Goal: Complete application form: Complete application form

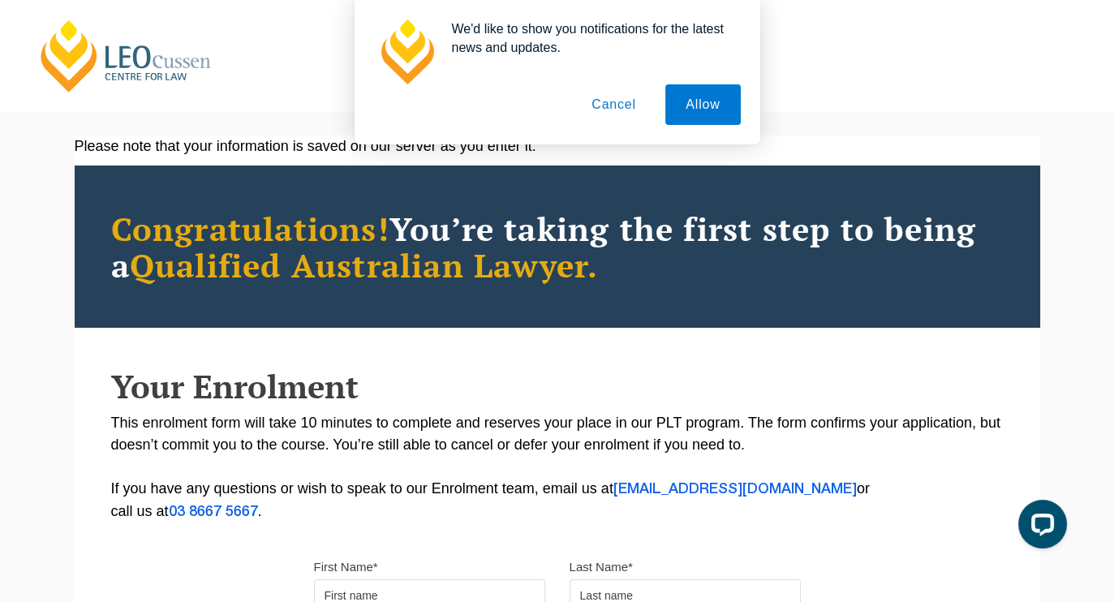
click at [617, 95] on button "Cancel" at bounding box center [613, 104] width 85 height 41
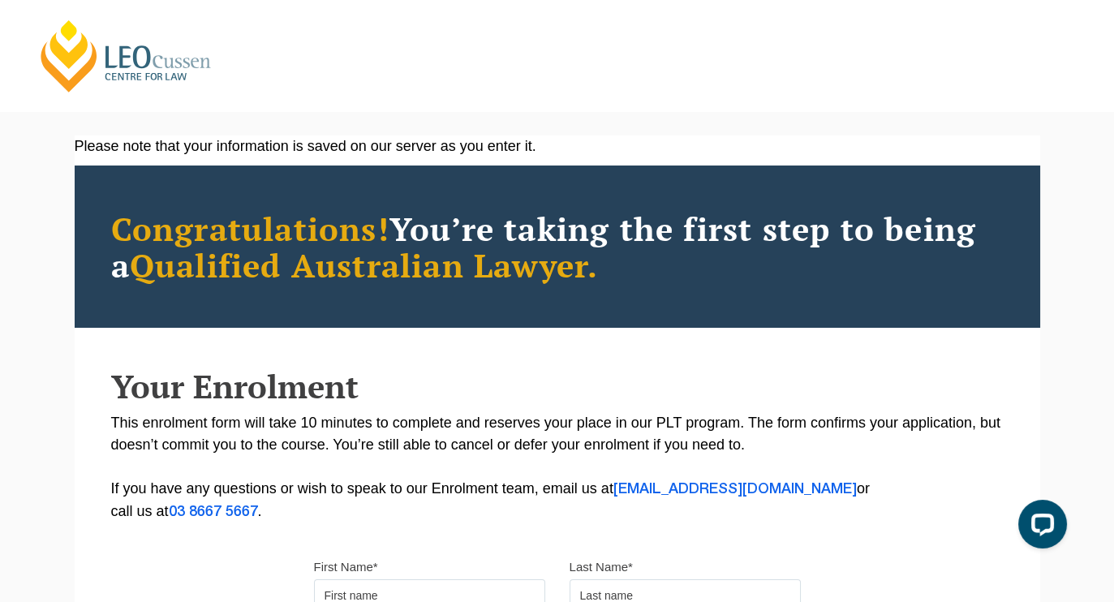
click at [660, 383] on h2 "Your Enrolment" at bounding box center [557, 386] width 893 height 36
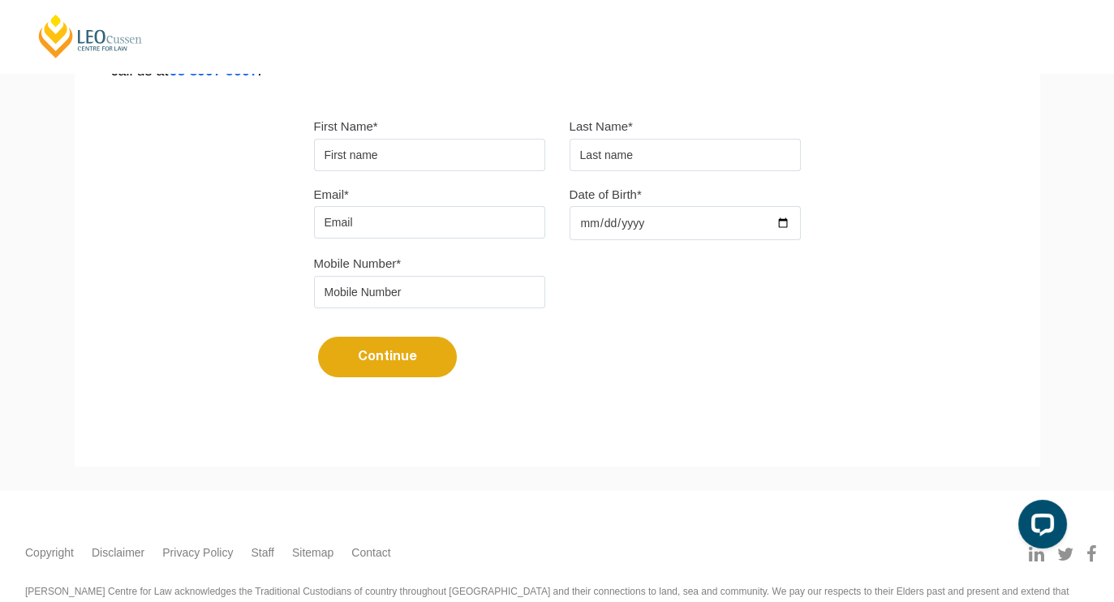
scroll to position [438, 0]
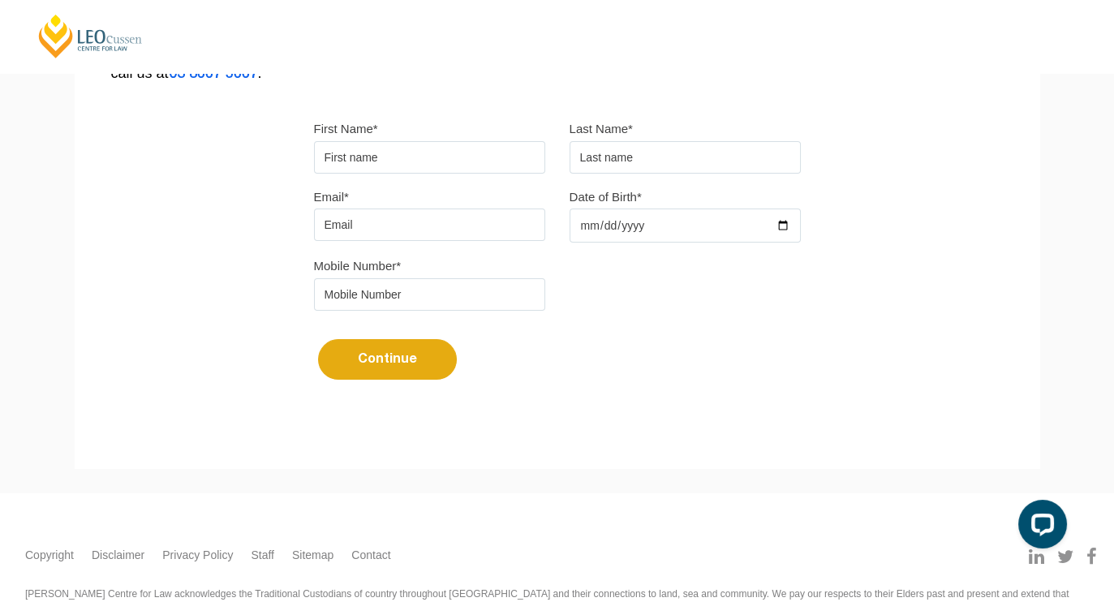
click at [380, 158] on input "First Name*" at bounding box center [429, 157] width 231 height 32
type input "asdf"
click at [695, 153] on input "text" at bounding box center [685, 157] width 231 height 32
type input "sdf"
click at [410, 230] on input "s" at bounding box center [429, 225] width 231 height 32
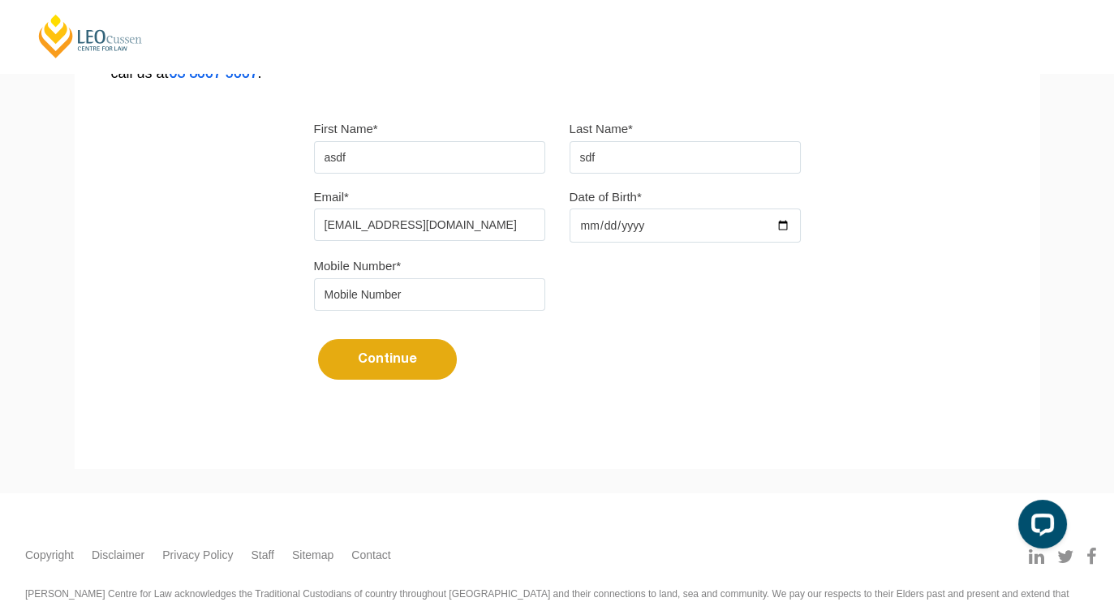
type input "[EMAIL_ADDRESS][DOMAIN_NAME]"
click at [635, 217] on input "Date of Birth*" at bounding box center [685, 226] width 231 height 34
click at [584, 223] on input "Date of Birth*" at bounding box center [685, 226] width 231 height 34
type input "[DATE]"
click at [421, 295] on input "tel" at bounding box center [429, 294] width 231 height 32
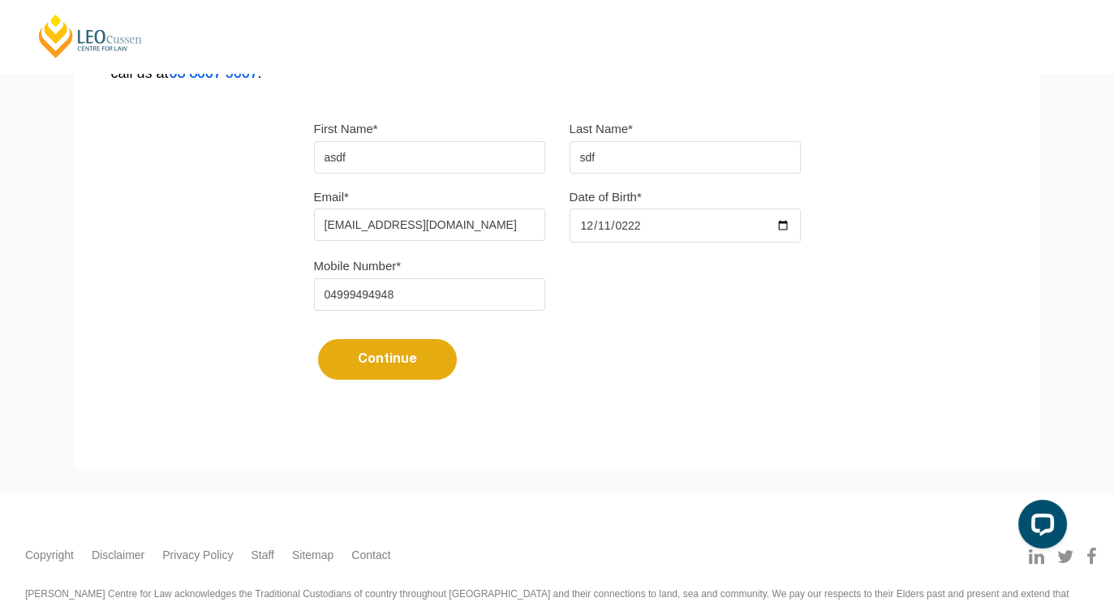
type input "04999494948"
click at [405, 355] on button "Continue" at bounding box center [387, 359] width 139 height 41
select select
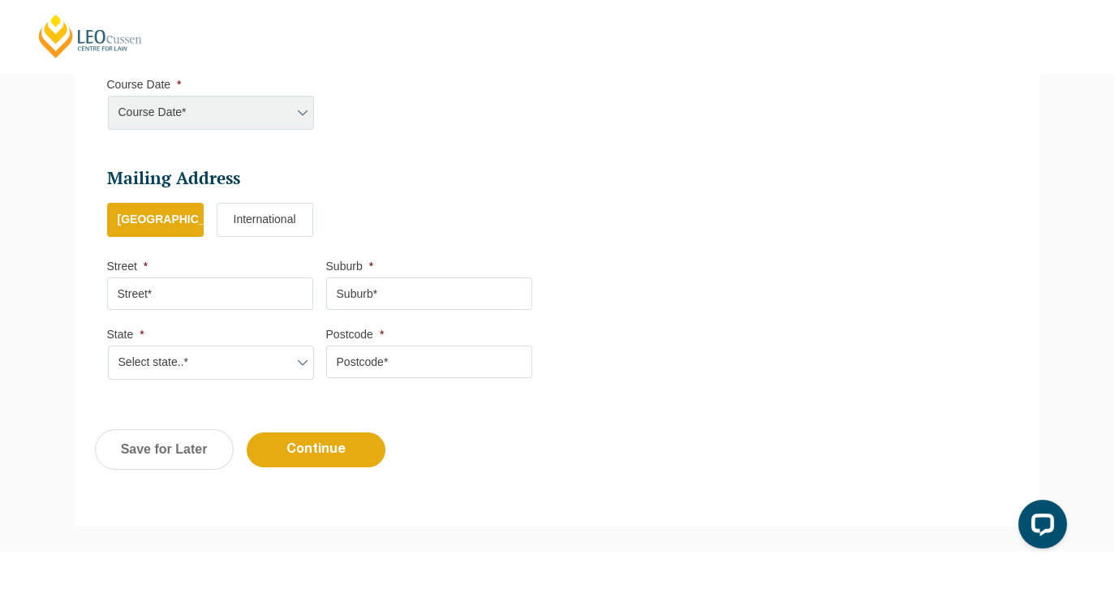
scroll to position [861, 0]
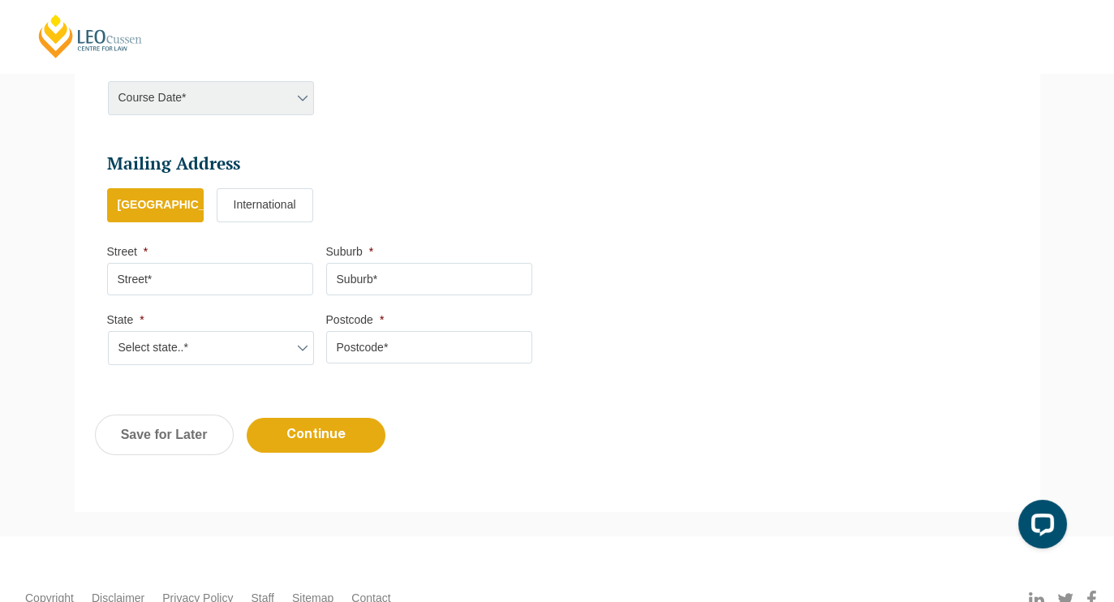
click at [251, 197] on label "International" at bounding box center [265, 205] width 97 height 34
click at [0, 0] on input "International" at bounding box center [0, 0] width 0 height 0
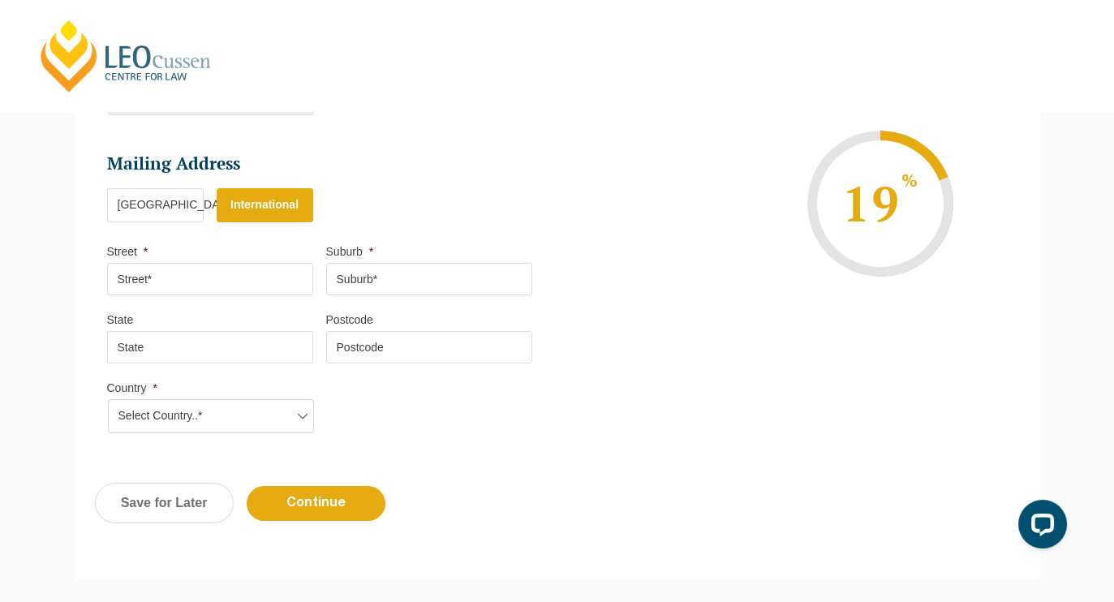
click at [179, 205] on label "[GEOGRAPHIC_DATA]" at bounding box center [155, 205] width 97 height 34
click at [0, 0] on input "[GEOGRAPHIC_DATA]" at bounding box center [0, 0] width 0 height 0
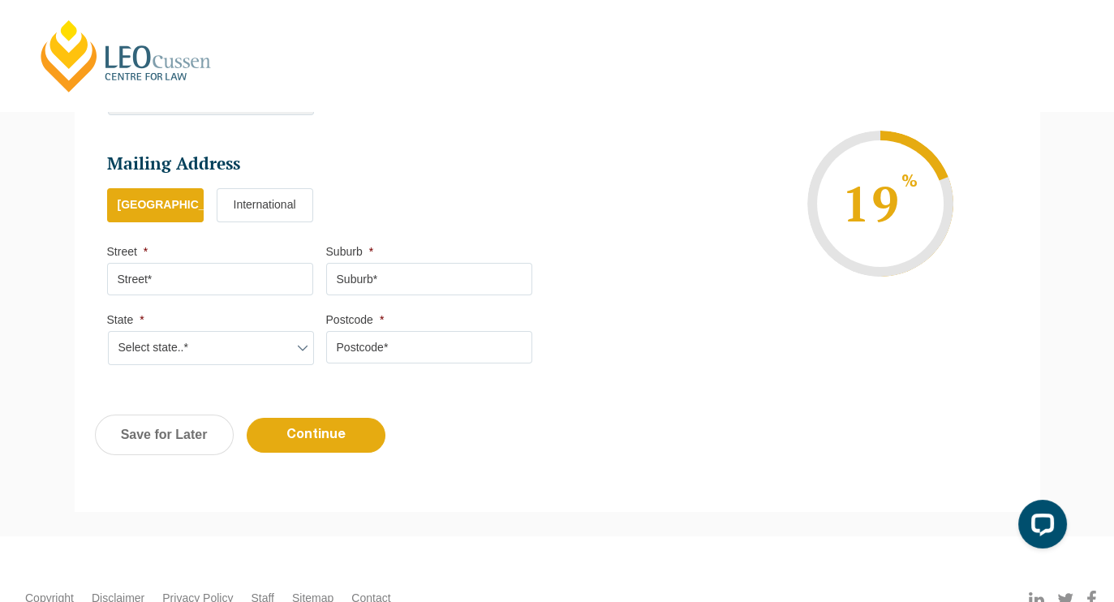
click at [239, 272] on input "Street *" at bounding box center [210, 279] width 206 height 32
type input "ewwer"
click at [246, 331] on select "Select state..* [GEOGRAPHIC_DATA] [GEOGRAPHIC_DATA] [GEOGRAPHIC_DATA] SA [GEOGR…" at bounding box center [211, 348] width 206 height 34
click at [108, 331] on select "Select state..* [GEOGRAPHIC_DATA] [GEOGRAPHIC_DATA] [GEOGRAPHIC_DATA] SA [GEOGR…" at bounding box center [211, 348] width 206 height 34
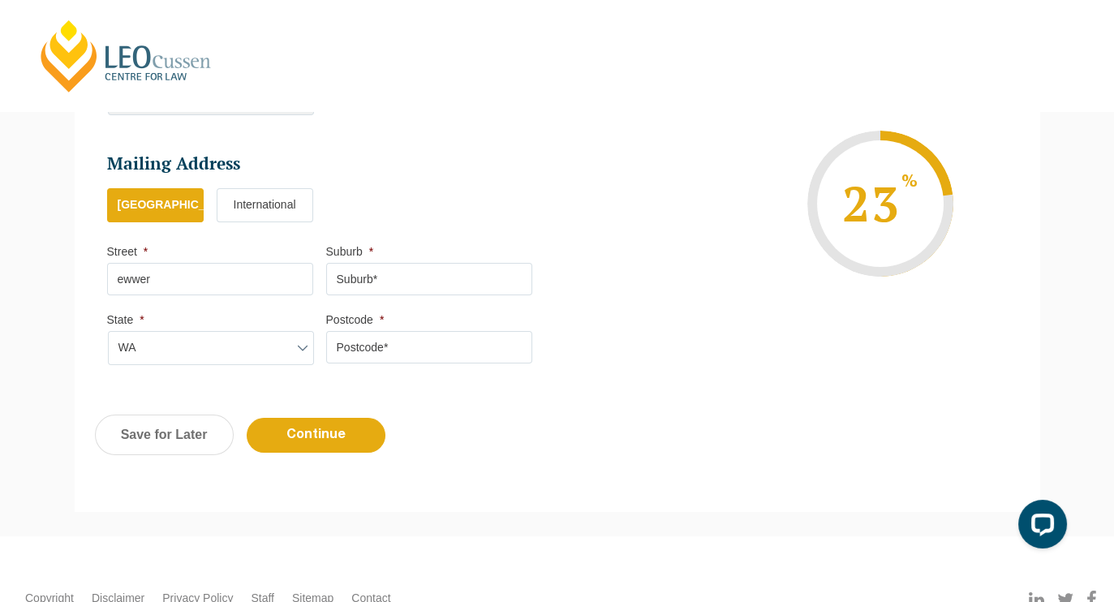
click at [191, 347] on select "Select state..* [GEOGRAPHIC_DATA] [GEOGRAPHIC_DATA] [GEOGRAPHIC_DATA] SA [GEOGR…" at bounding box center [211, 348] width 206 height 34
select select "[GEOGRAPHIC_DATA]"
click at [108, 331] on select "Select state..* [GEOGRAPHIC_DATA] [GEOGRAPHIC_DATA] [GEOGRAPHIC_DATA] SA [GEOGR…" at bounding box center [211, 348] width 206 height 34
click at [372, 266] on input "Suburb *" at bounding box center [429, 279] width 206 height 32
type input "asdf"
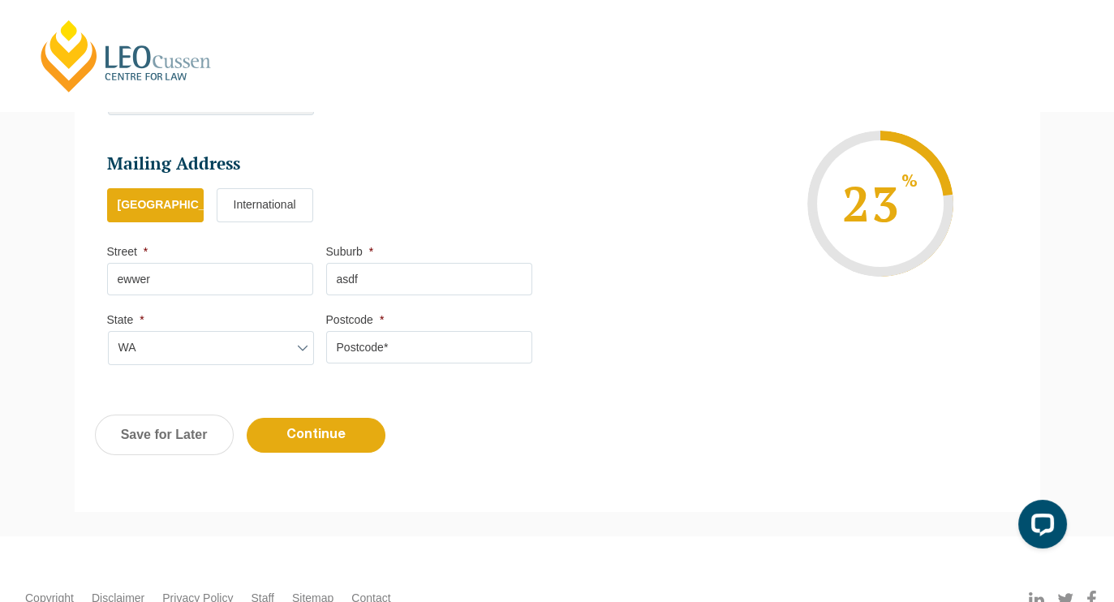
click at [402, 342] on input "Postcode *" at bounding box center [429, 347] width 206 height 32
type input "3333"
click at [333, 424] on input "Continue" at bounding box center [316, 435] width 139 height 35
select select
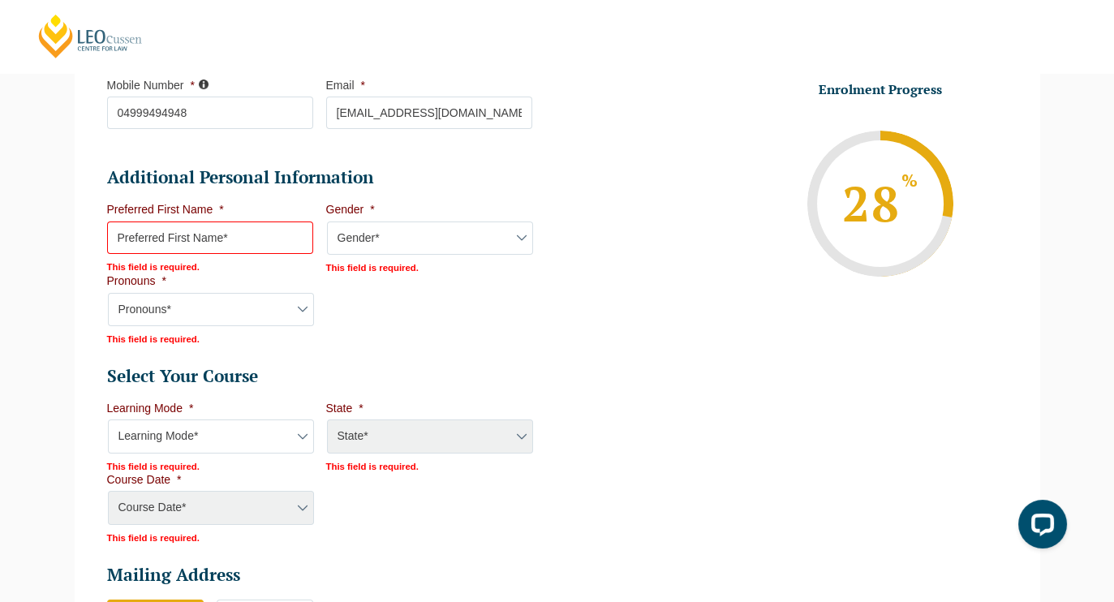
scroll to position [532, 0]
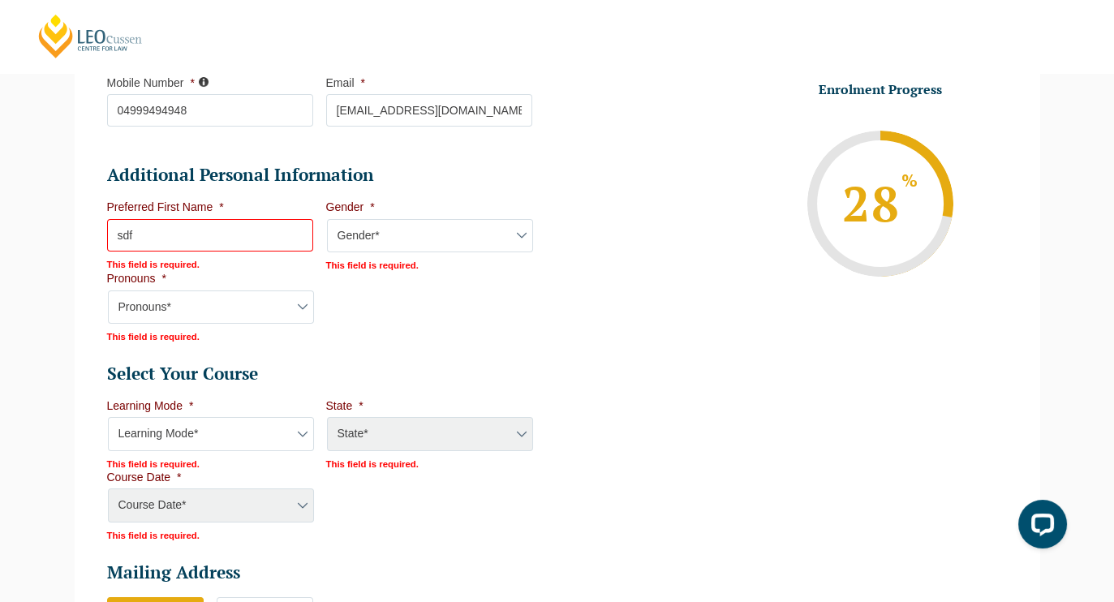
click at [243, 234] on input "sdf" at bounding box center [210, 235] width 206 height 32
type input "sdf"
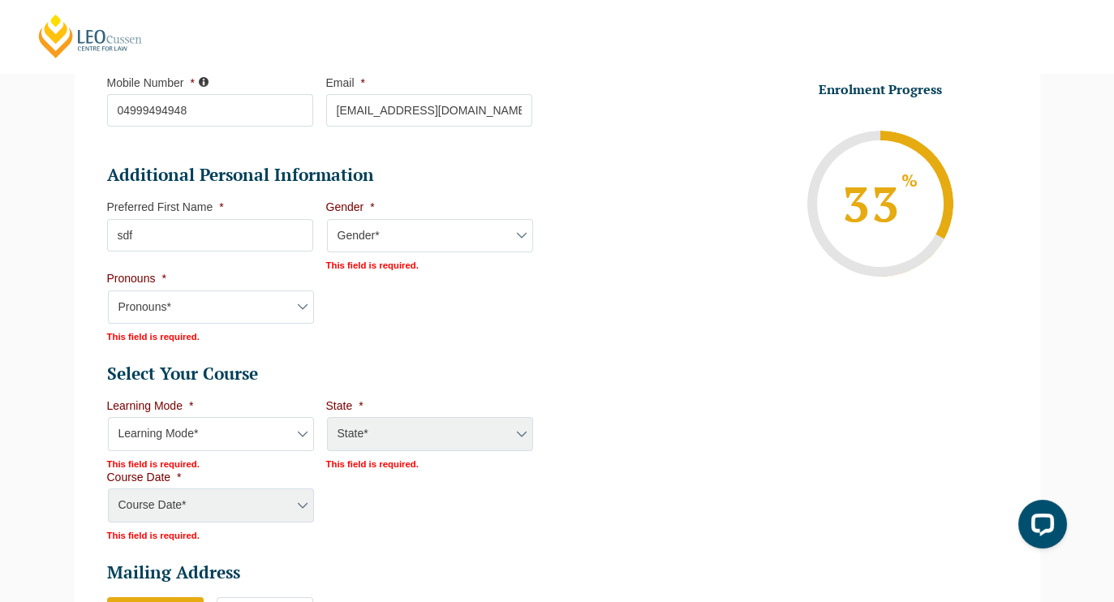
click at [394, 232] on select "Gender* [DEMOGRAPHIC_DATA] [DEMOGRAPHIC_DATA] [DEMOGRAPHIC_DATA] [DEMOGRAPHIC_D…" at bounding box center [430, 236] width 206 height 34
select select "[DEMOGRAPHIC_DATA]"
click at [327, 219] on select "Gender* [DEMOGRAPHIC_DATA] [DEMOGRAPHIC_DATA] [DEMOGRAPHIC_DATA] [DEMOGRAPHIC_D…" at bounding box center [430, 236] width 206 height 34
click at [263, 307] on select "Pronouns* She/Her/Hers He/Him/His They/Them/Theirs Other Prefer not to disclose" at bounding box center [211, 306] width 206 height 34
select select "Other"
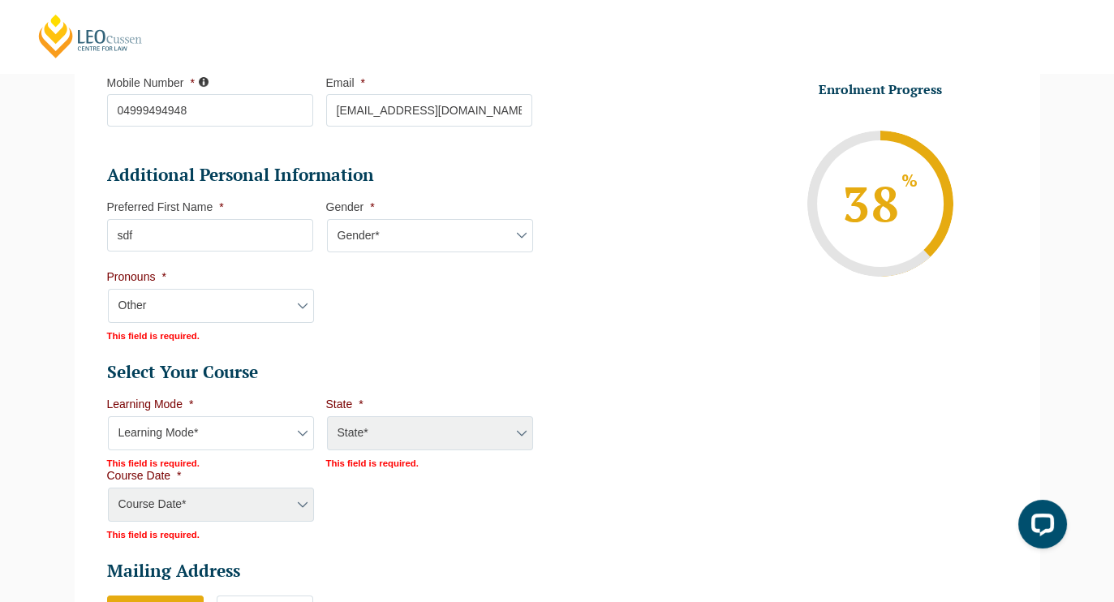
click at [108, 289] on select "Pronouns* She/Her/Hers He/Him/His They/Them/Theirs Other Prefer not to disclose" at bounding box center [211, 306] width 206 height 34
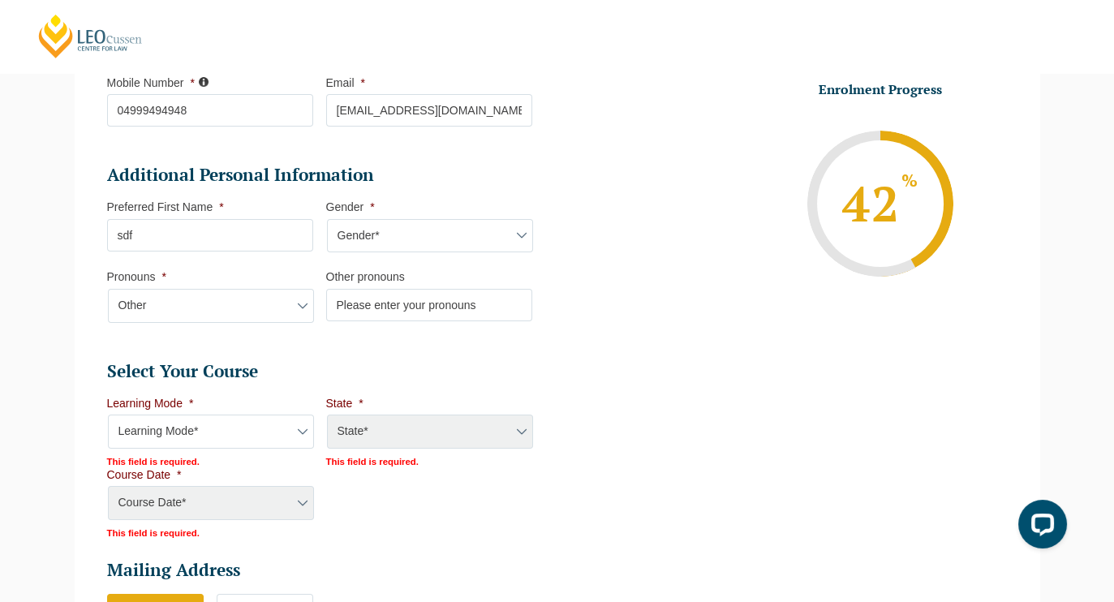
click at [355, 303] on input "Other pronouns" at bounding box center [429, 305] width 206 height 32
type input "sdfg"
click at [289, 424] on select "Learning Mode* Online Full Time Learning Online Part Time Learning Blended Full…" at bounding box center [211, 432] width 206 height 34
click at [364, 234] on select "Gender* [DEMOGRAPHIC_DATA] [DEMOGRAPHIC_DATA] [DEMOGRAPHIC_DATA] [DEMOGRAPHIC_D…" at bounding box center [430, 236] width 206 height 34
click at [241, 303] on select "Pronouns* She/Her/Hers He/Him/His They/Them/Theirs Other Prefer not to disclose" at bounding box center [211, 306] width 206 height 34
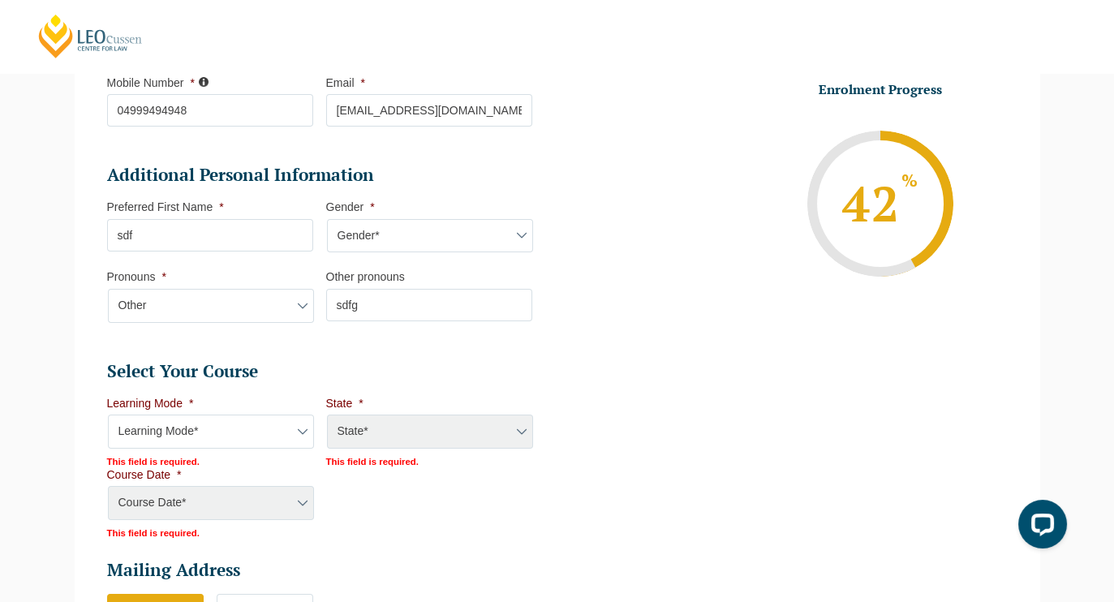
click at [383, 301] on input "sdfg" at bounding box center [429, 305] width 206 height 32
click at [256, 432] on select "Learning Mode* Online Full Time Learning Online Part Time Learning Blended Full…" at bounding box center [211, 432] width 206 height 34
click at [108, 415] on select "Learning Mode* Online Full Time Learning Online Part Time Learning Blended Full…" at bounding box center [211, 432] width 206 height 34
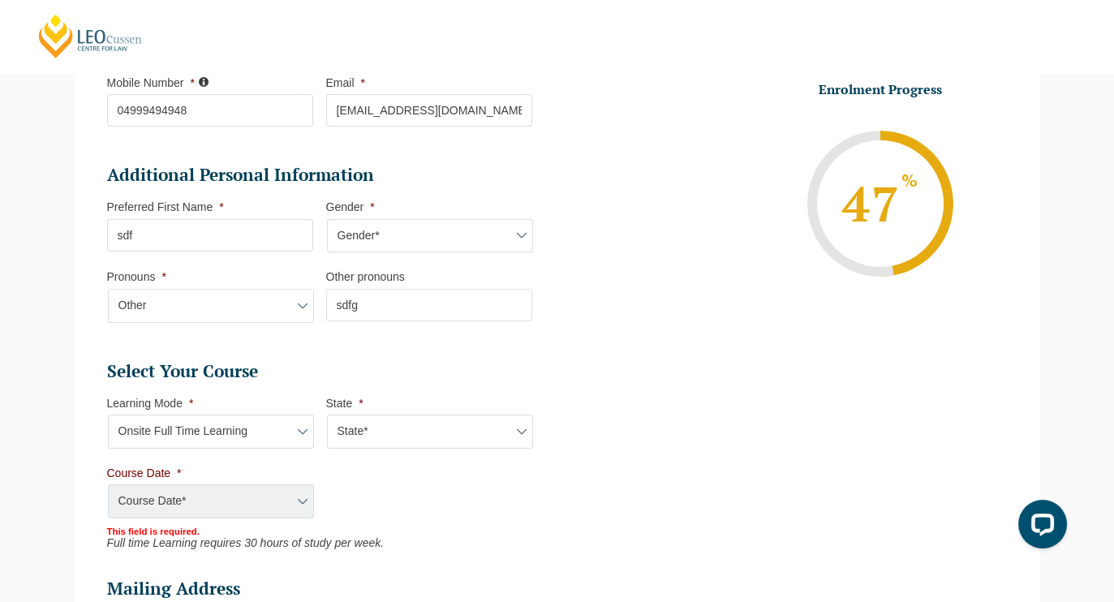
click at [303, 493] on div "Course Date* [PERSON_NAME] 2024 [DATE] ([DATE] to [DATE]) [DATE] ([DATE] to [DA…" at bounding box center [210, 502] width 206 height 36
click at [291, 493] on div "Course Date* [PERSON_NAME] 2024 [DATE] ([DATE] to [DATE]) [DATE] ([DATE] to [DA…" at bounding box center [210, 502] width 206 height 36
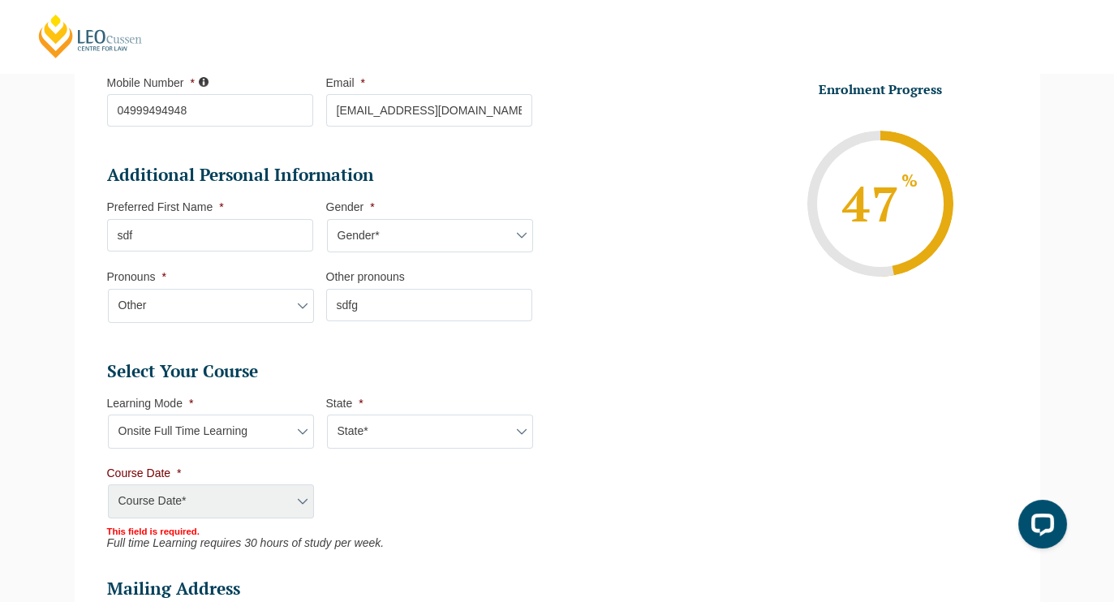
click at [291, 493] on div "Course Date* [PERSON_NAME] 2024 [DATE] ([DATE] to [DATE]) [DATE] ([DATE] to [DA…" at bounding box center [210, 502] width 206 height 36
drag, startPoint x: 291, startPoint y: 493, endPoint x: 273, endPoint y: 484, distance: 20.0
click at [273, 484] on div "Course Date* [PERSON_NAME] 2024 [DATE] ([DATE] to [DATE]) [DATE] ([DATE] to [DA…" at bounding box center [210, 502] width 206 height 36
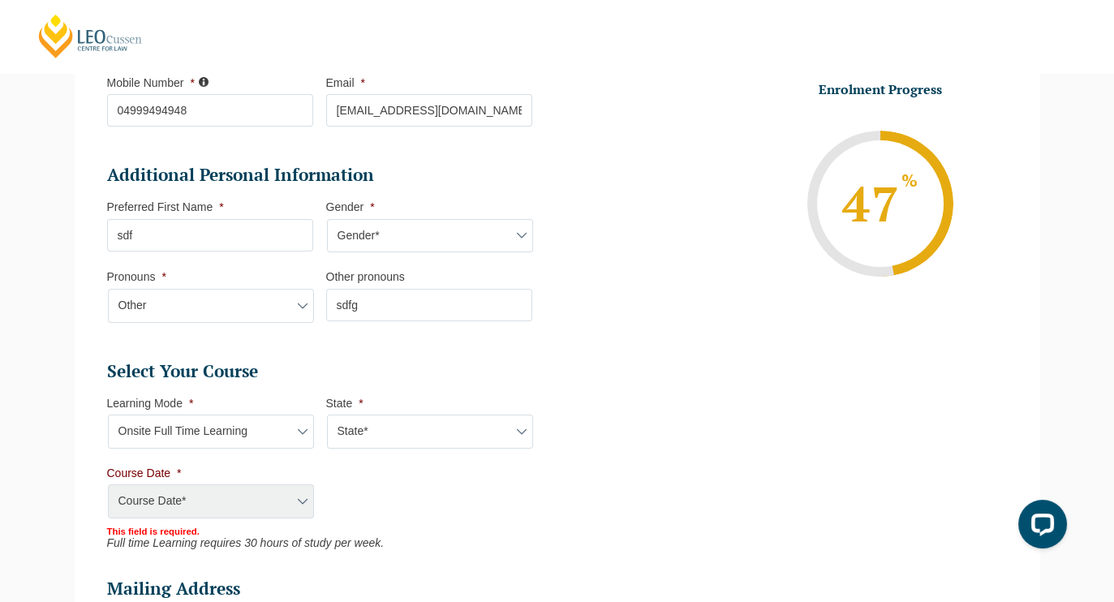
drag, startPoint x: 1125, startPoint y: 350, endPoint x: 336, endPoint y: 540, distance: 811.4
click at [336, 540] on em "Full time Learning requires 30 hours of study per week." at bounding box center [246, 542] width 278 height 13
click at [143, 512] on div "Course Date* [PERSON_NAME] 2024 [DATE] ([DATE] to [DATE]) [DATE] ([DATE] to [DA…" at bounding box center [210, 502] width 206 height 36
drag, startPoint x: 143, startPoint y: 512, endPoint x: 176, endPoint y: 537, distance: 41.7
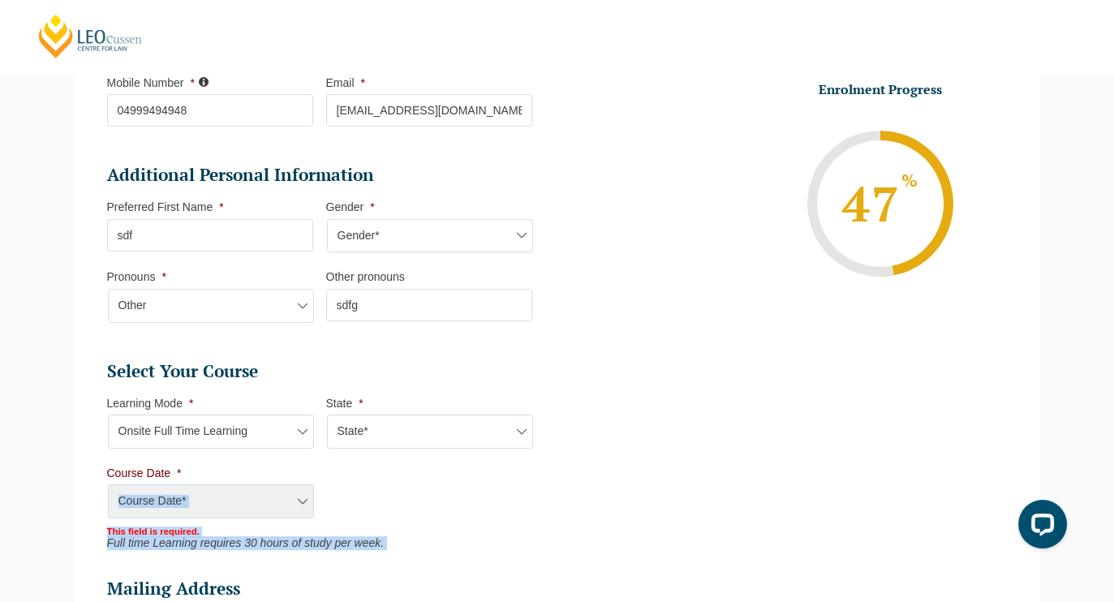
click at [176, 537] on ul "Select Your Course This field is hidden when viewing the form Only for Flinder …" at bounding box center [326, 455] width 438 height 190
click at [176, 537] on em "Full time Learning requires 30 hours of study per week." at bounding box center [246, 542] width 278 height 13
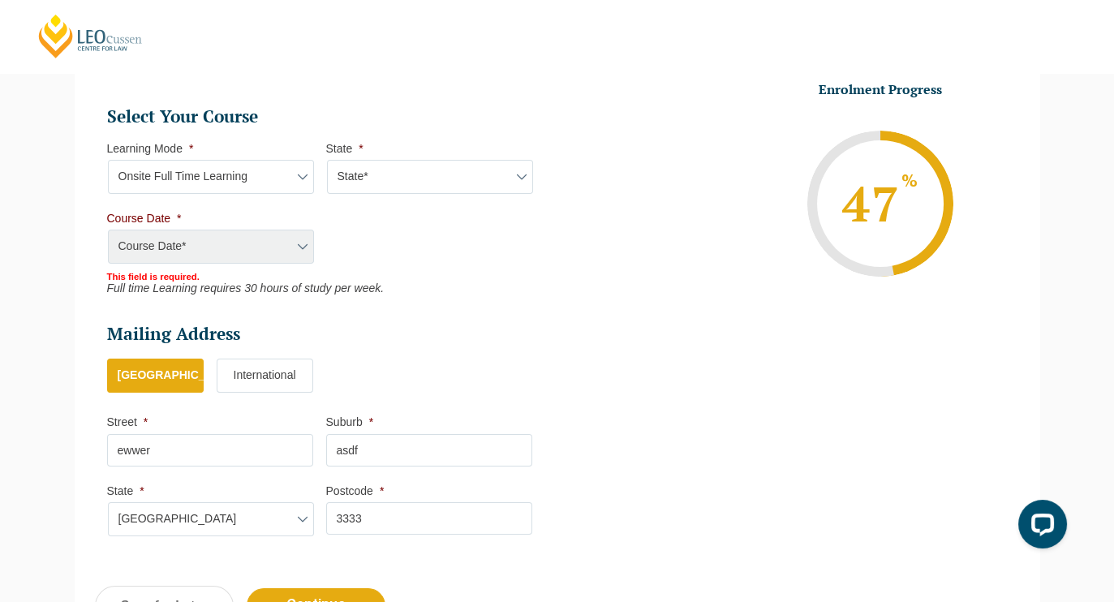
scroll to position [763, 0]
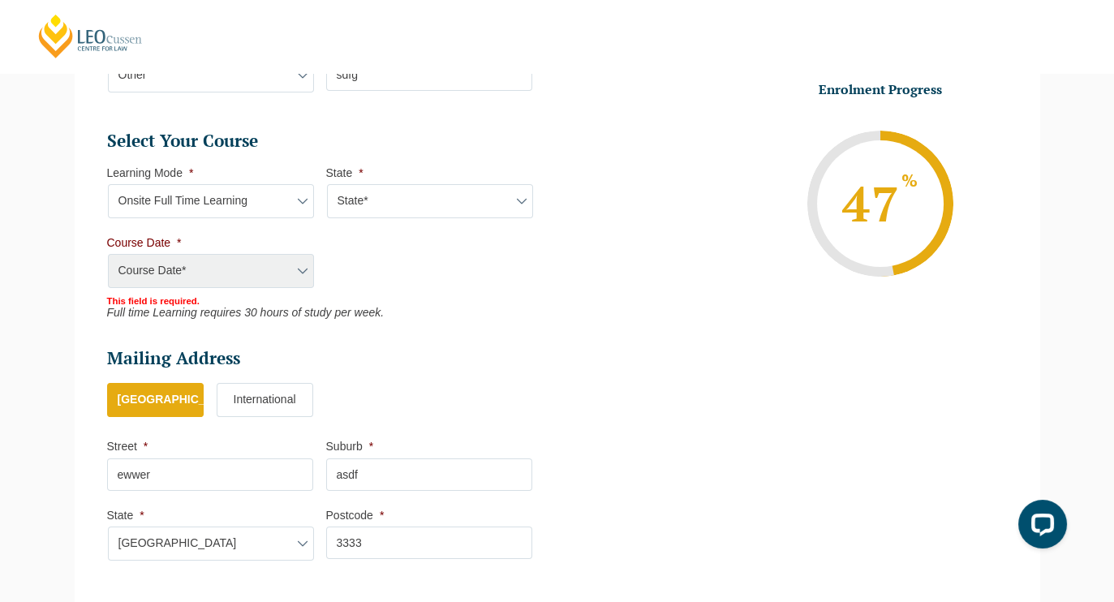
click at [300, 188] on select "Learning Mode* Online Full Time Learning Online Part Time Learning Blended Full…" at bounding box center [211, 201] width 206 height 34
select select "Blended Full Time Learning"
click at [108, 184] on select "Learning Mode* Online Full Time Learning Online Part Time Learning Blended Full…" at bounding box center [211, 201] width 206 height 34
click at [250, 272] on div "Course Date* [PERSON_NAME] 2024 [DATE] ([DATE] to [DATE]) [DATE] ([DATE] to [DA…" at bounding box center [210, 272] width 206 height 36
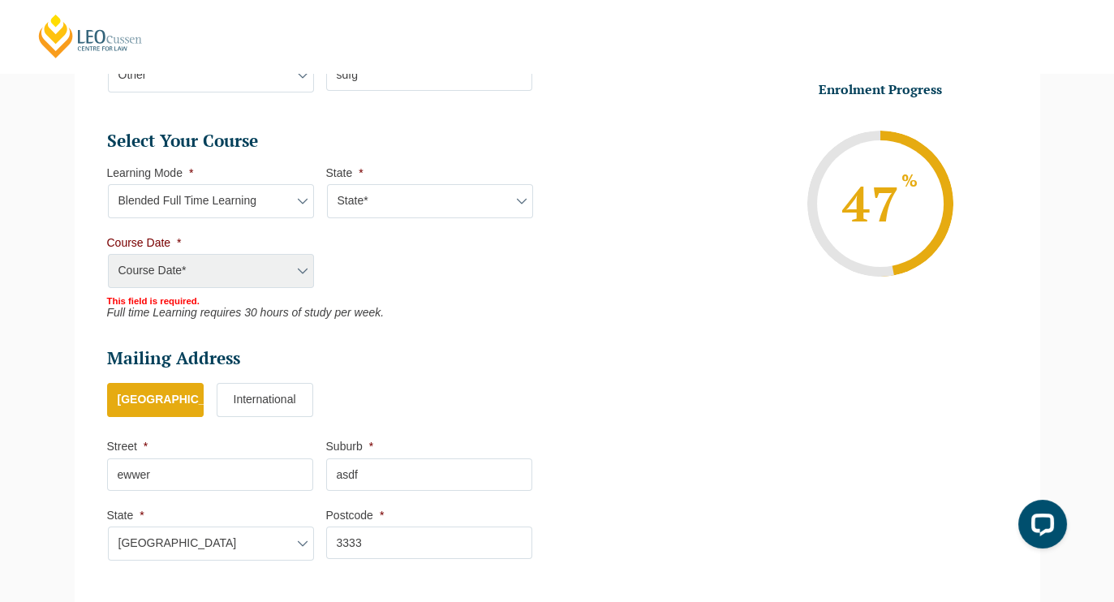
click at [250, 272] on div "Course Date* [PERSON_NAME] 2024 [DATE] ([DATE] to [DATE]) [DATE] ([DATE] to [DA…" at bounding box center [210, 272] width 206 height 36
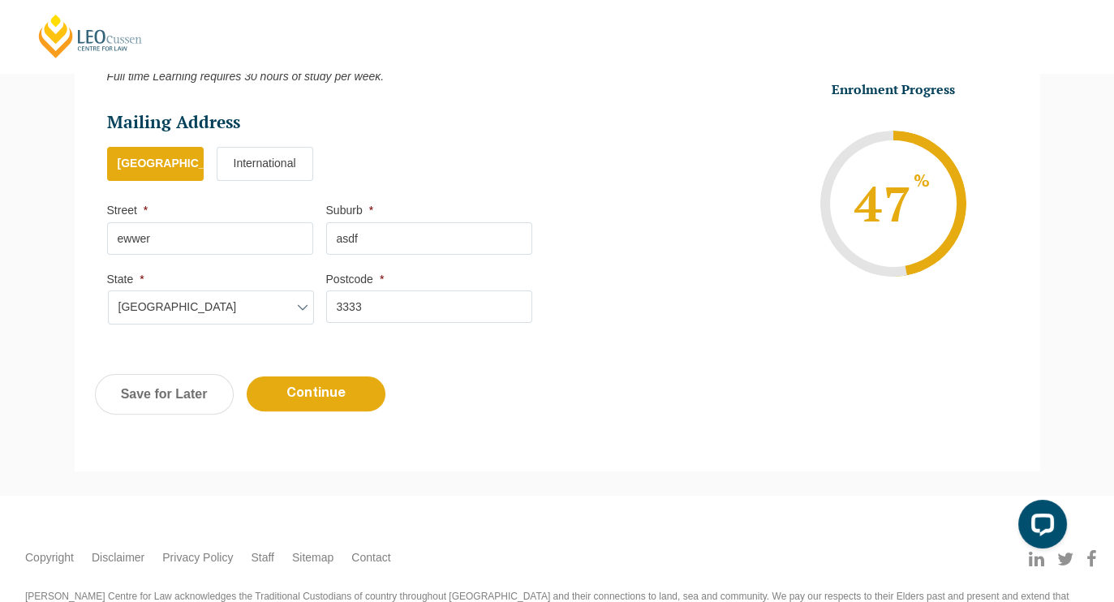
scroll to position [988, 0]
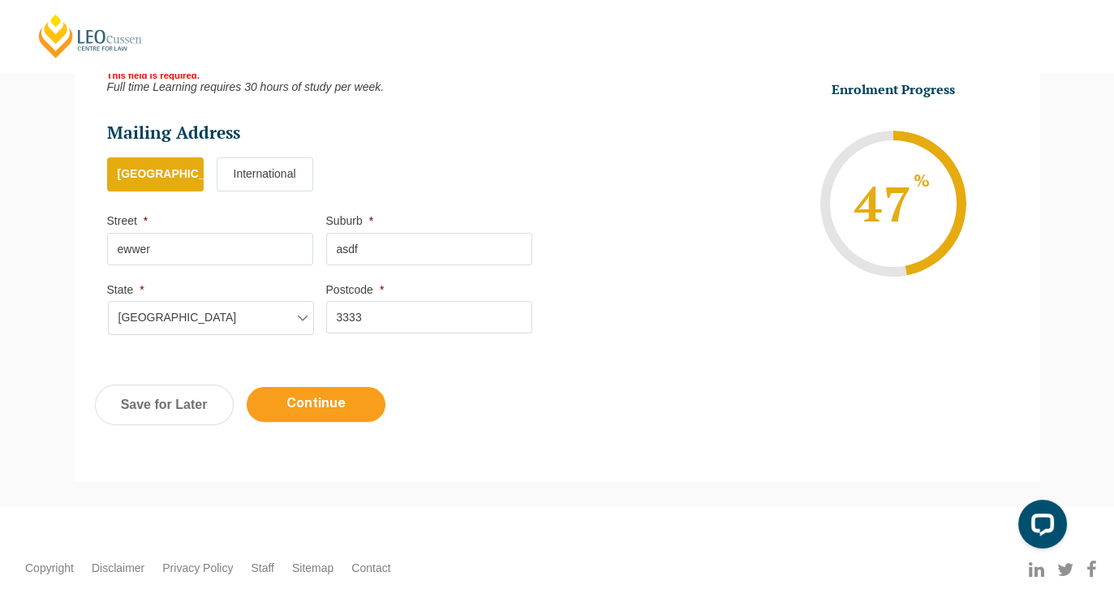
click at [333, 397] on input "Continue" at bounding box center [316, 404] width 139 height 35
select select "Blended Full Time Learning"
select select
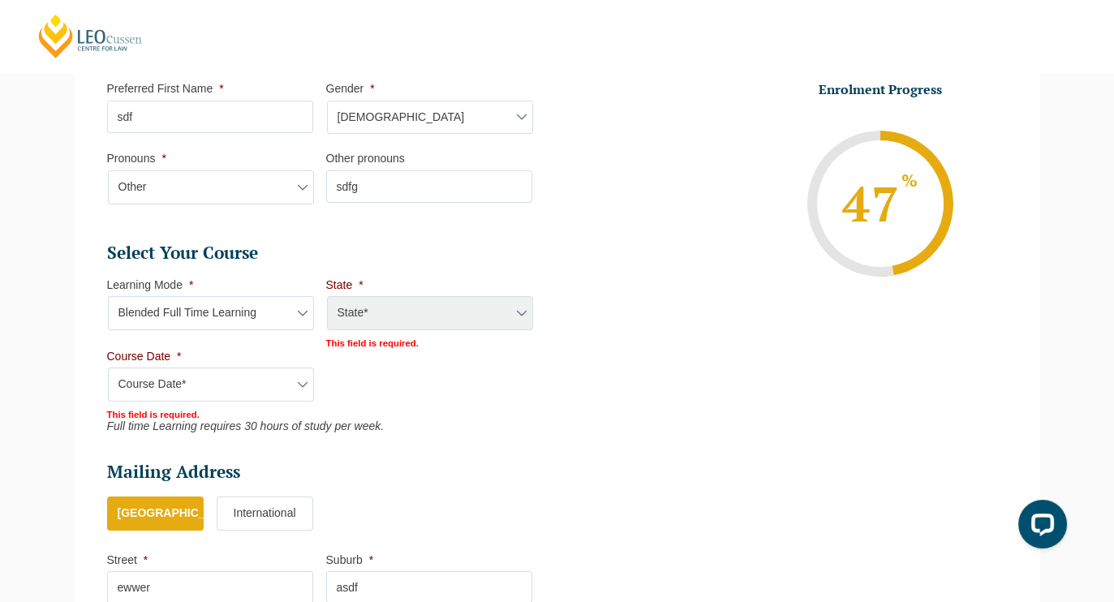
scroll to position [740, 0]
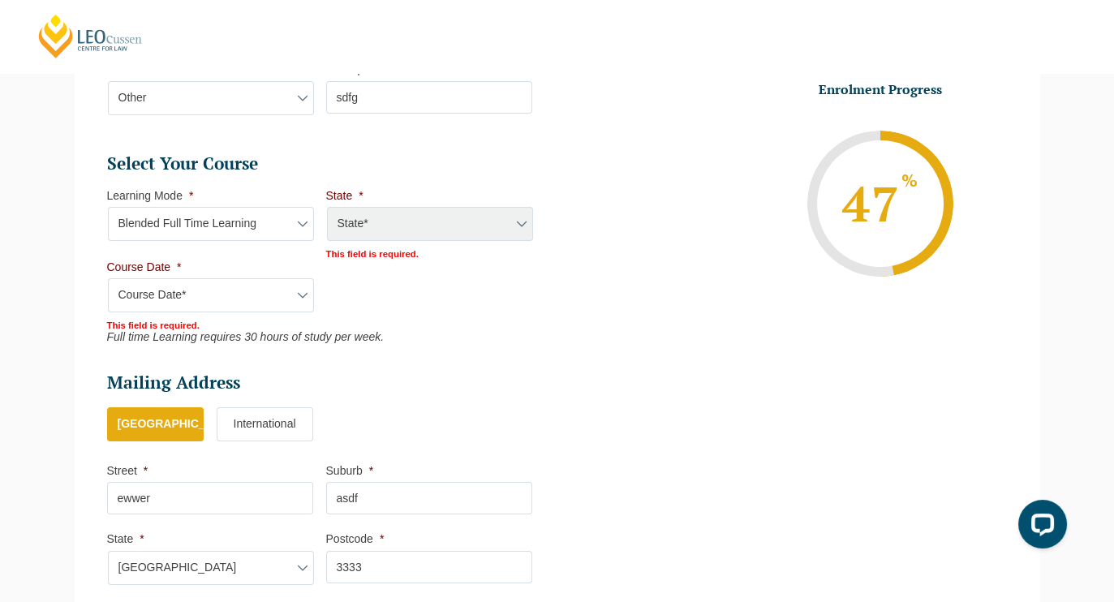
click at [523, 217] on div "State* ACT/[GEOGRAPHIC_DATA] [GEOGRAPHIC_DATA] SA [GEOGRAPHIC_DATA] [GEOGRAPHIC…" at bounding box center [429, 225] width 206 height 36
click at [432, 222] on div "State* ACT/[GEOGRAPHIC_DATA] [GEOGRAPHIC_DATA] SA [GEOGRAPHIC_DATA] [GEOGRAPHIC…" at bounding box center [429, 225] width 206 height 36
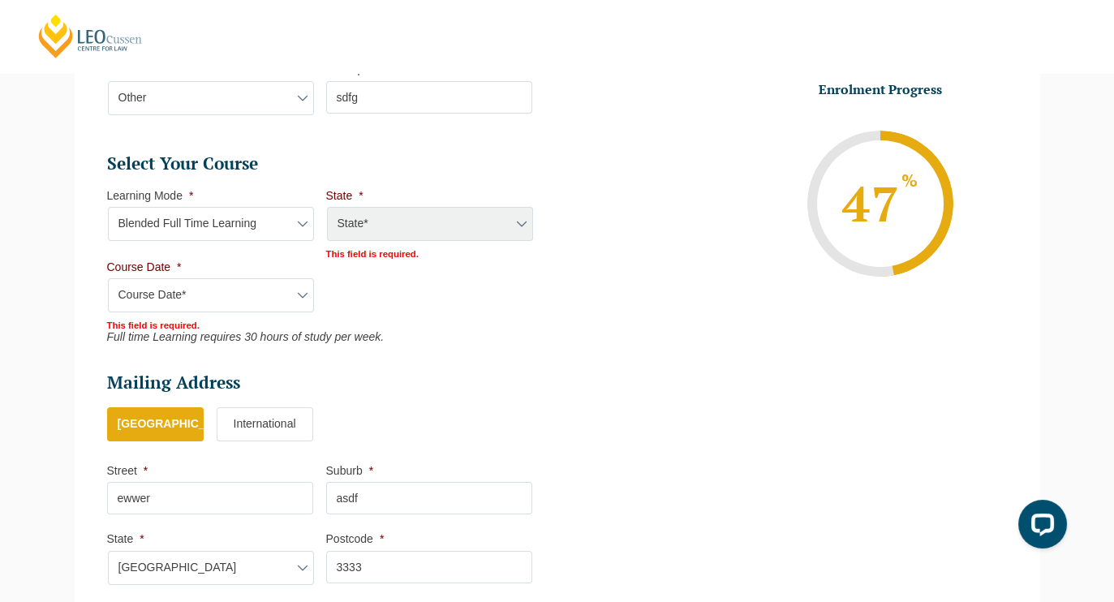
click at [432, 222] on div "State* ACT/[GEOGRAPHIC_DATA] [GEOGRAPHIC_DATA] SA [GEOGRAPHIC_DATA] [GEOGRAPHIC…" at bounding box center [429, 225] width 206 height 36
click at [390, 230] on div "State* ACT/[GEOGRAPHIC_DATA] [GEOGRAPHIC_DATA] SA [GEOGRAPHIC_DATA] [GEOGRAPHIC…" at bounding box center [429, 225] width 206 height 36
click at [519, 217] on div "State* ACT/[GEOGRAPHIC_DATA] [GEOGRAPHIC_DATA] SA [GEOGRAPHIC_DATA] [GEOGRAPHIC…" at bounding box center [429, 225] width 206 height 36
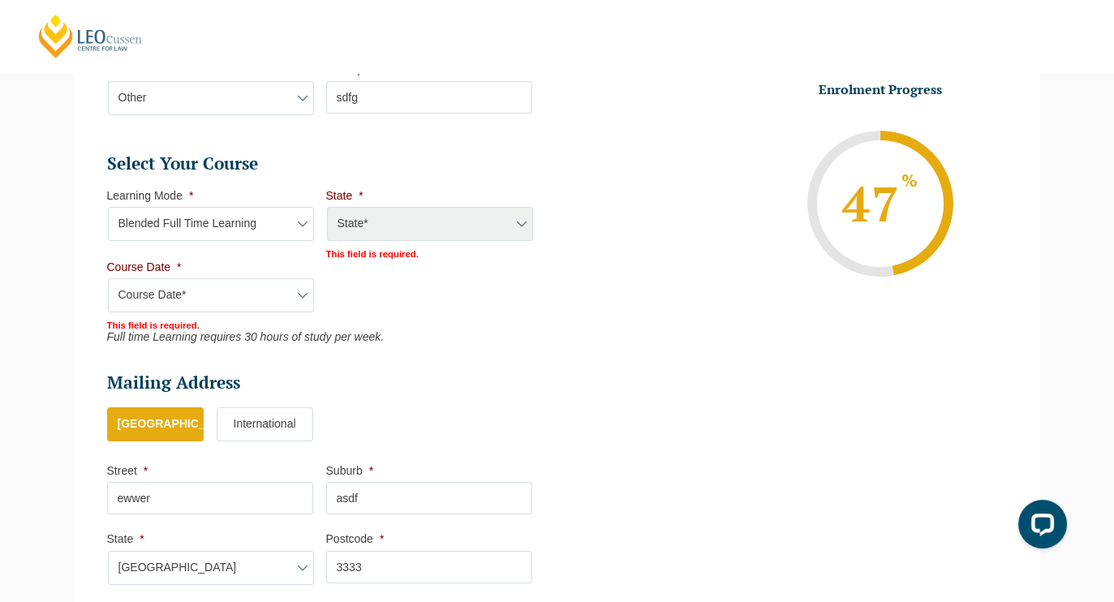
click at [387, 302] on ul "Select Your Course This field is hidden when viewing the form Only for Flinder …" at bounding box center [326, 248] width 438 height 191
click at [278, 303] on select "Course Date* [PERSON_NAME] 2024 [DATE] ([DATE] to [DATE]) [DATE] ([DATE] to [DA…" at bounding box center [211, 295] width 206 height 34
select select "[DATE] ([DATE] to [DATE])"
click at [108, 278] on select "Course Date* [PERSON_NAME] 2024 [DATE] ([DATE] to [DATE]) [DATE] ([DATE] to [DA…" at bounding box center [211, 295] width 206 height 34
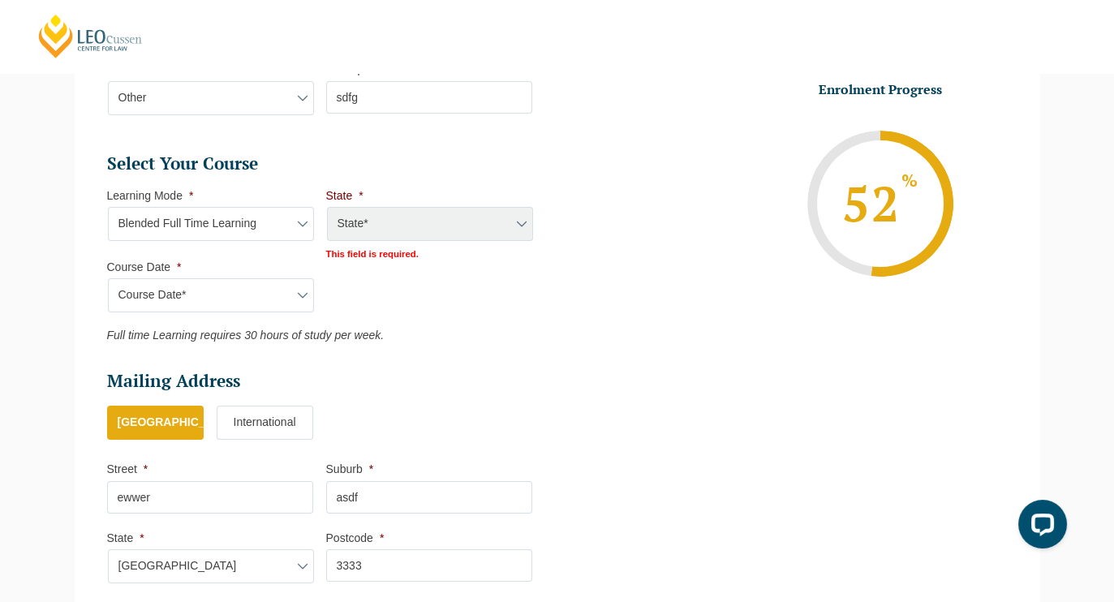
click at [409, 306] on ul "Select Your Course This field is hidden when viewing the form Only for Flinder …" at bounding box center [326, 248] width 438 height 190
click at [512, 221] on div "State* ACT/[GEOGRAPHIC_DATA] [GEOGRAPHIC_DATA] SA [GEOGRAPHIC_DATA] [GEOGRAPHIC…" at bounding box center [429, 225] width 206 height 36
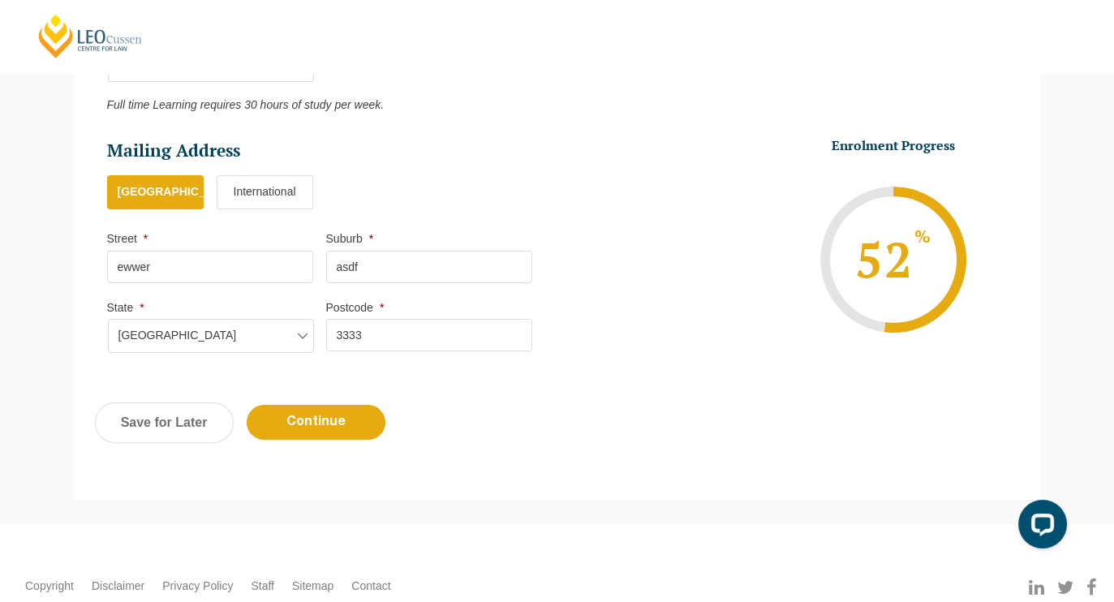
scroll to position [1058, 0]
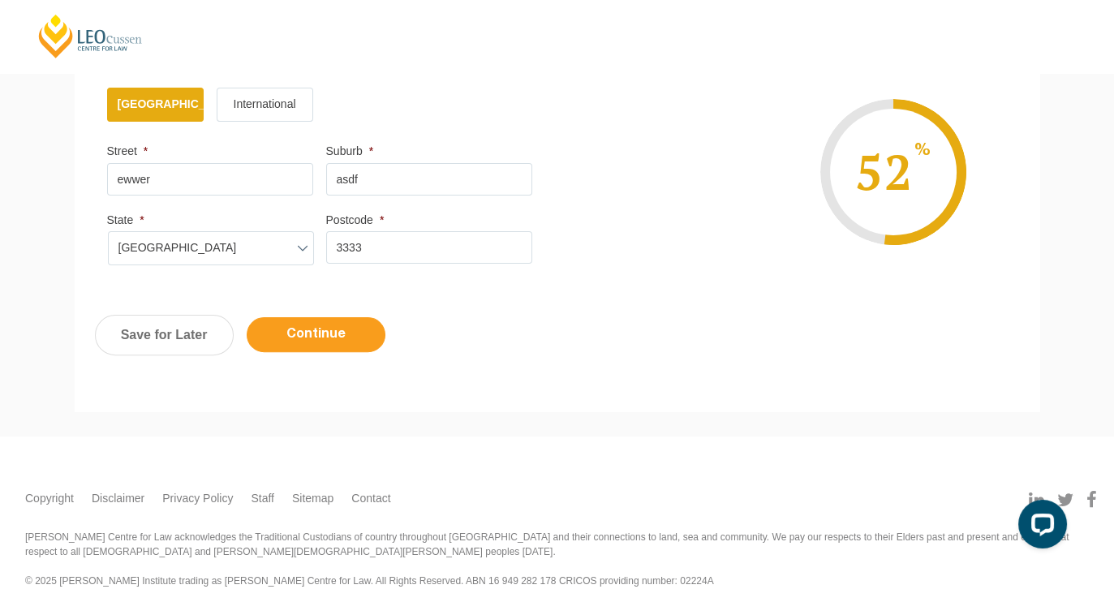
click at [269, 334] on input "Continue" at bounding box center [316, 334] width 139 height 35
select select "Blended Full Time Learning"
select select
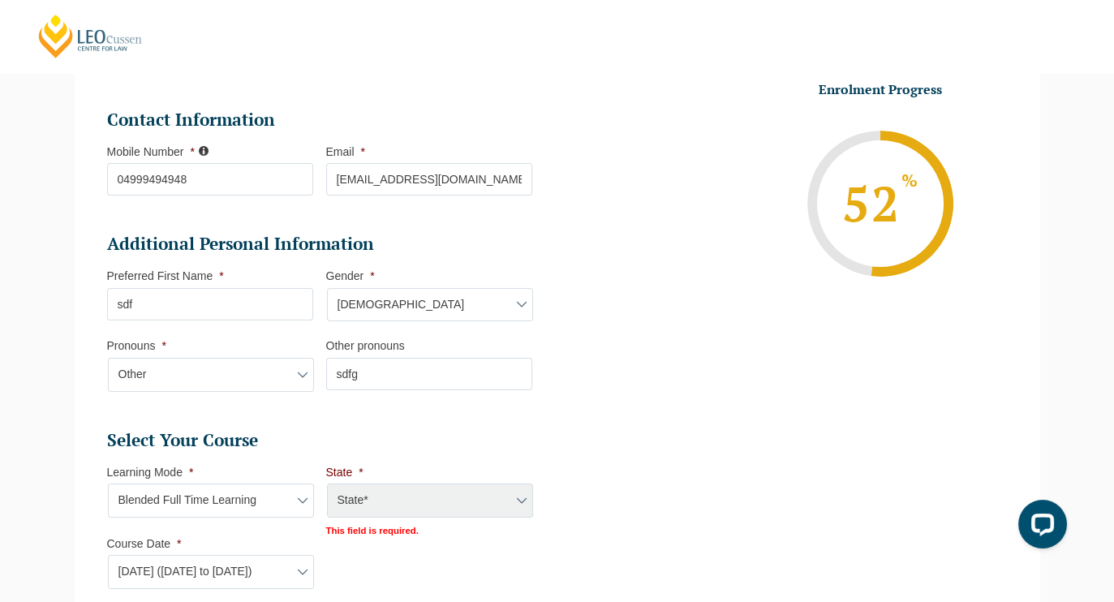
scroll to position [485, 0]
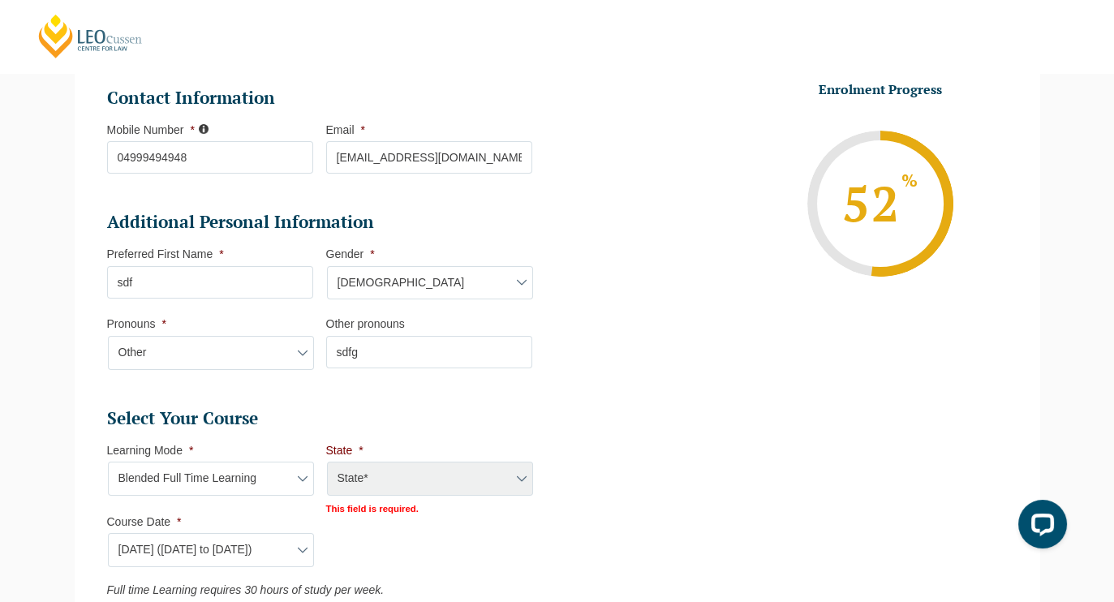
click at [523, 472] on div "State* ACT/[GEOGRAPHIC_DATA] [GEOGRAPHIC_DATA] SA [GEOGRAPHIC_DATA] [GEOGRAPHIC…" at bounding box center [429, 480] width 206 height 36
click at [504, 470] on div "State* ACT/[GEOGRAPHIC_DATA] [GEOGRAPHIC_DATA] SA [GEOGRAPHIC_DATA] [GEOGRAPHIC…" at bounding box center [429, 480] width 206 height 36
drag, startPoint x: 504, startPoint y: 470, endPoint x: 409, endPoint y: 405, distance: 115.0
click at [409, 407] on ul "Select Your Course This field is hidden when viewing the form Only for Flinder …" at bounding box center [326, 502] width 438 height 190
click at [409, 407] on h2 "Select Your Course" at bounding box center [319, 418] width 425 height 23
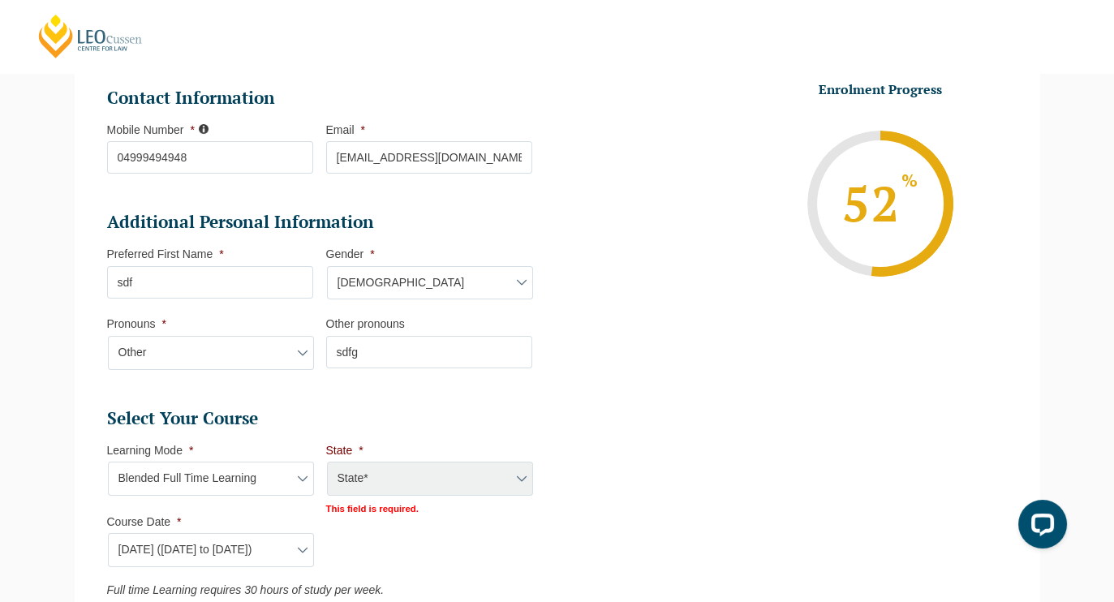
click at [358, 342] on input "sdfg" at bounding box center [429, 352] width 206 height 32
click at [367, 396] on ul "Personal Information First Name * asdf Last Name * sdf Date of Birth * [DATE] D…" at bounding box center [326, 364] width 438 height 981
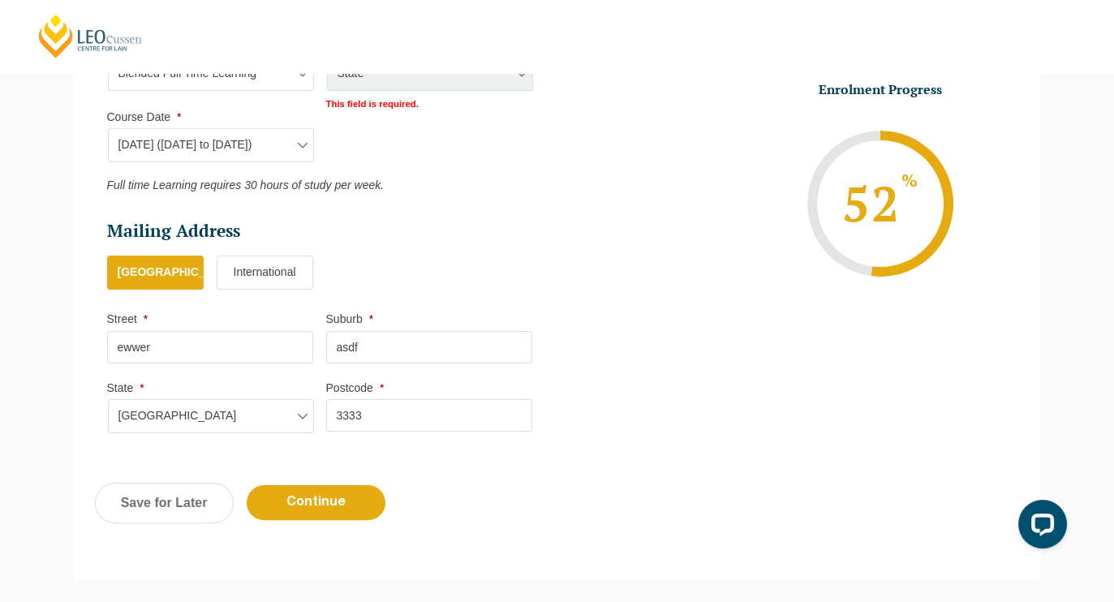
scroll to position [889, 0]
